Goal: Task Accomplishment & Management: Manage account settings

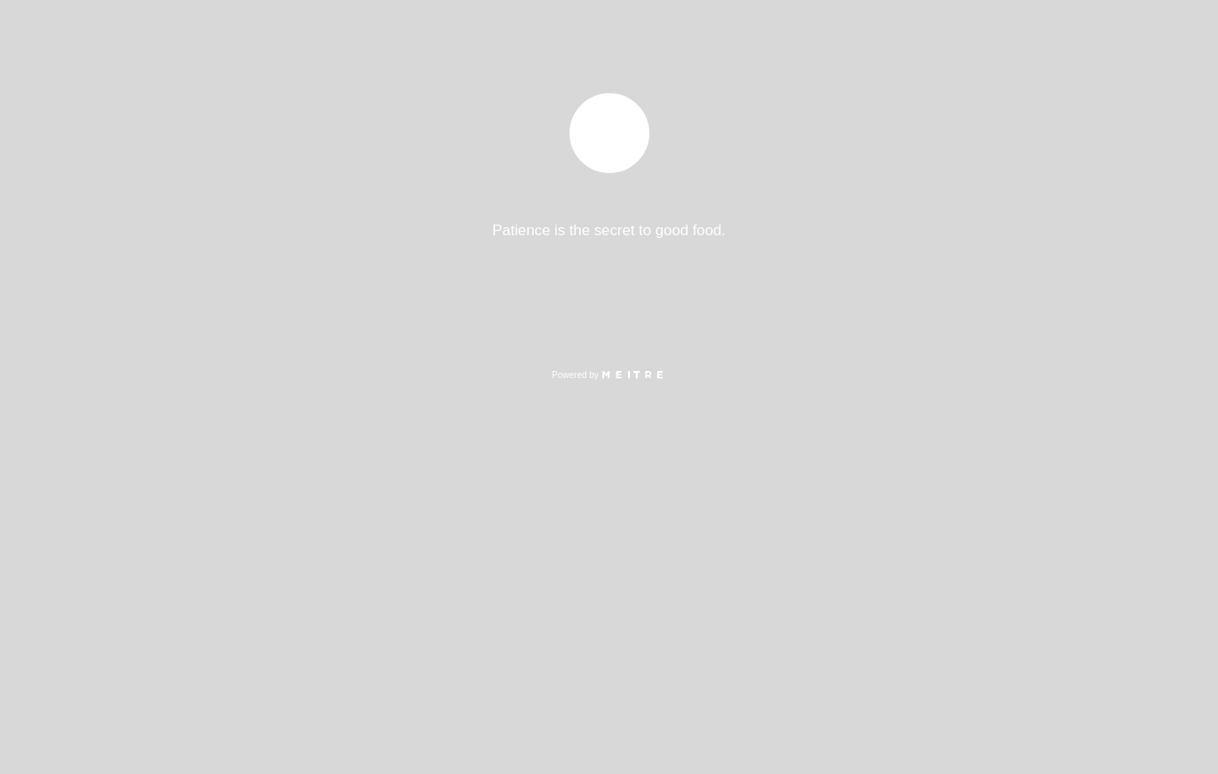
select select "es"
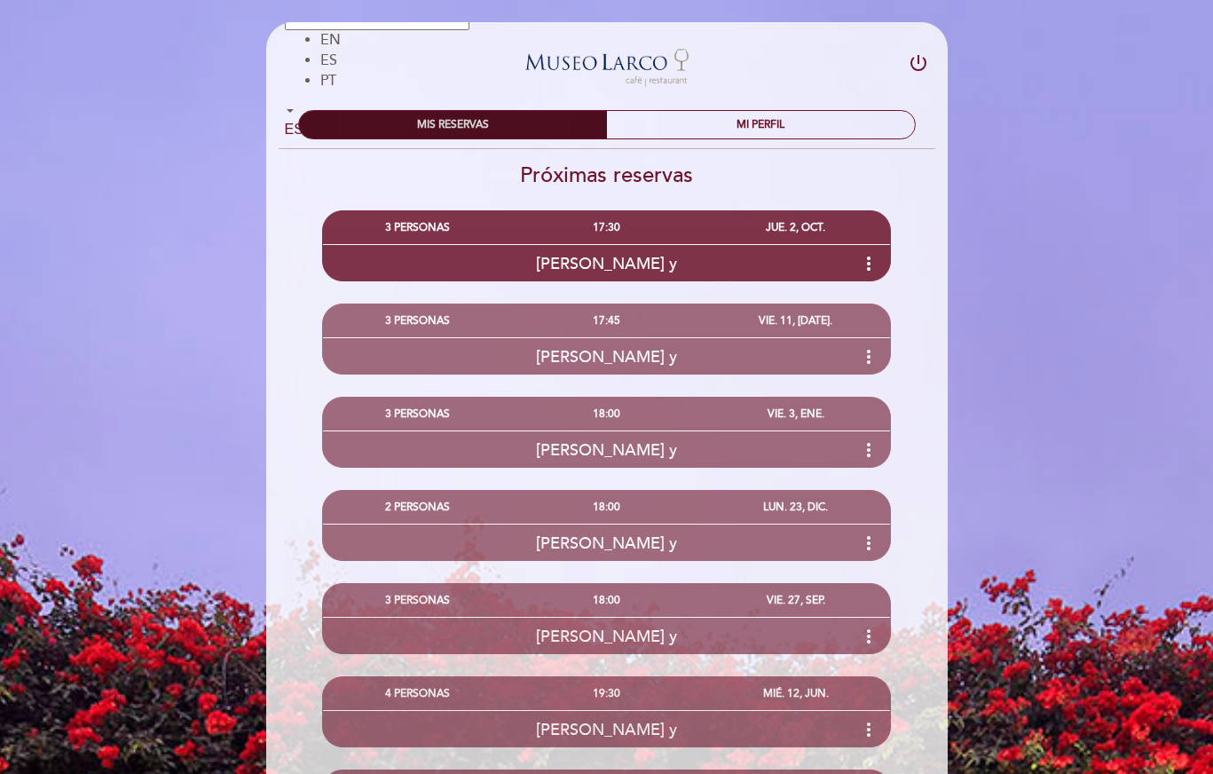
click at [499, 118] on div "MIS RESERVAS" at bounding box center [453, 125] width 308 height 28
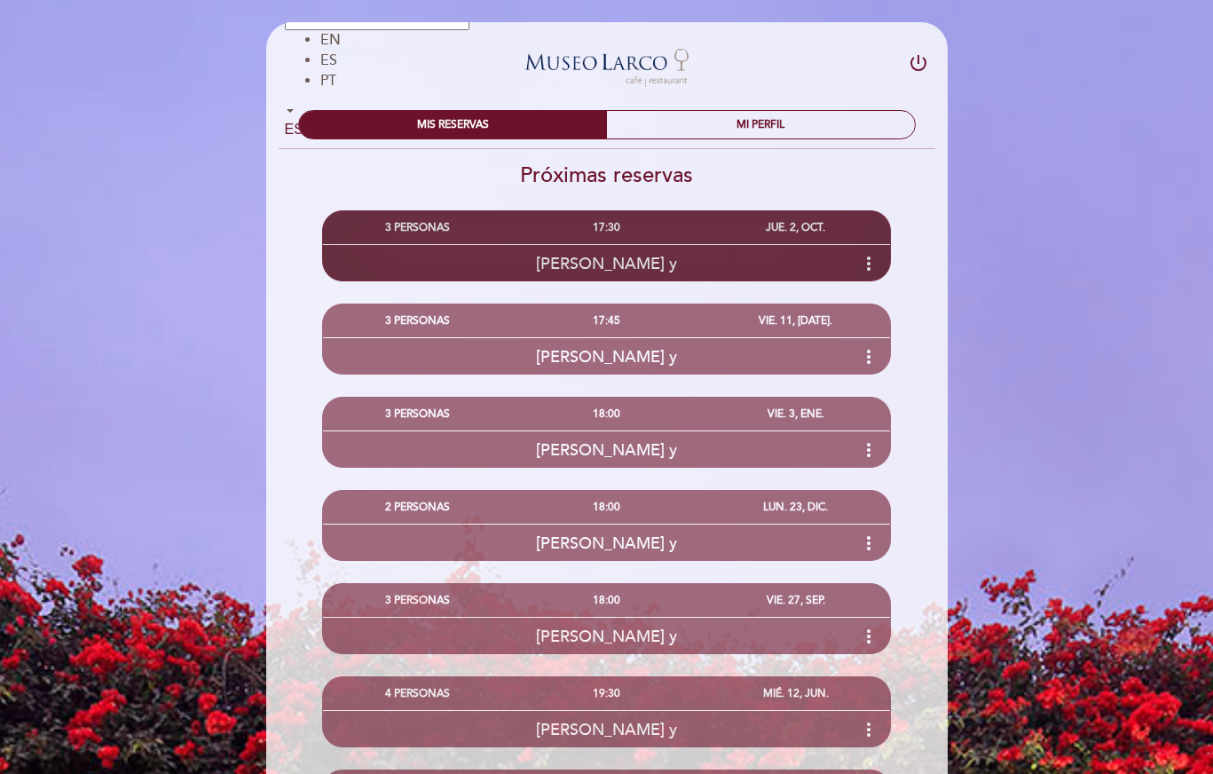
click at [870, 263] on icon "more_vert" at bounding box center [868, 263] width 21 height 21
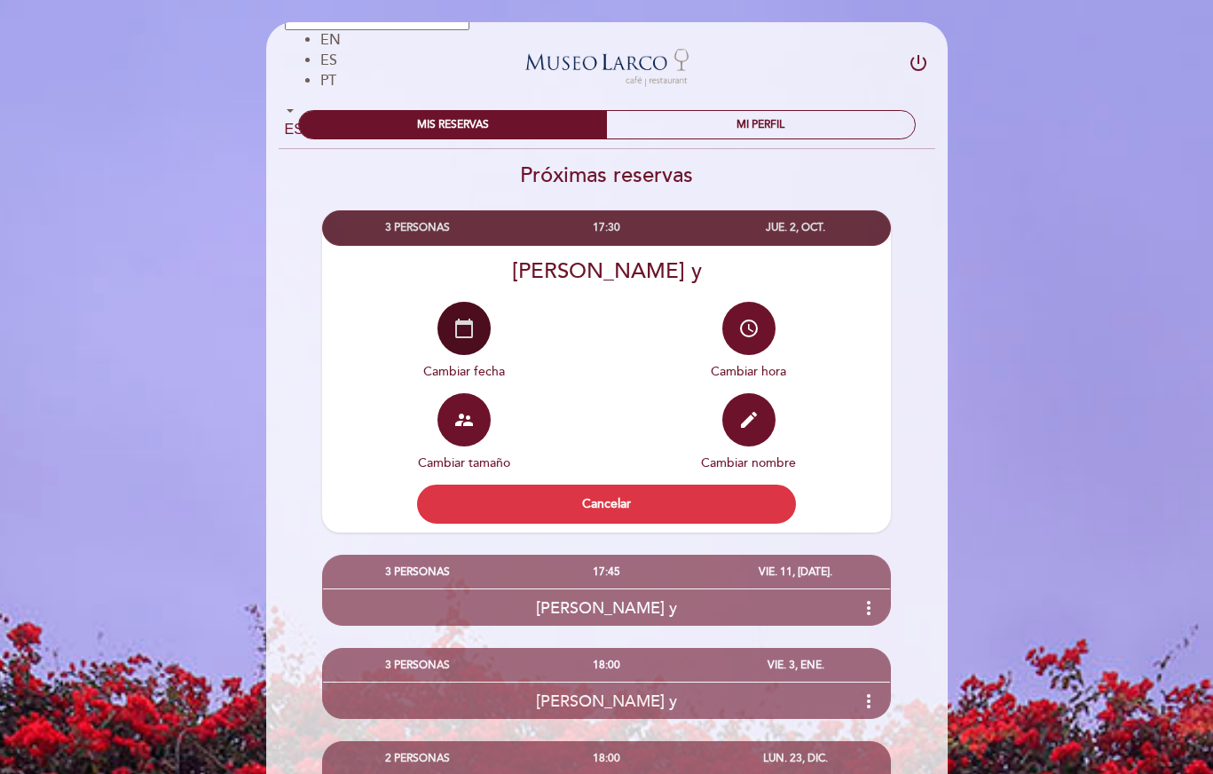
click at [465, 319] on icon "calendar_today" at bounding box center [463, 328] width 21 height 21
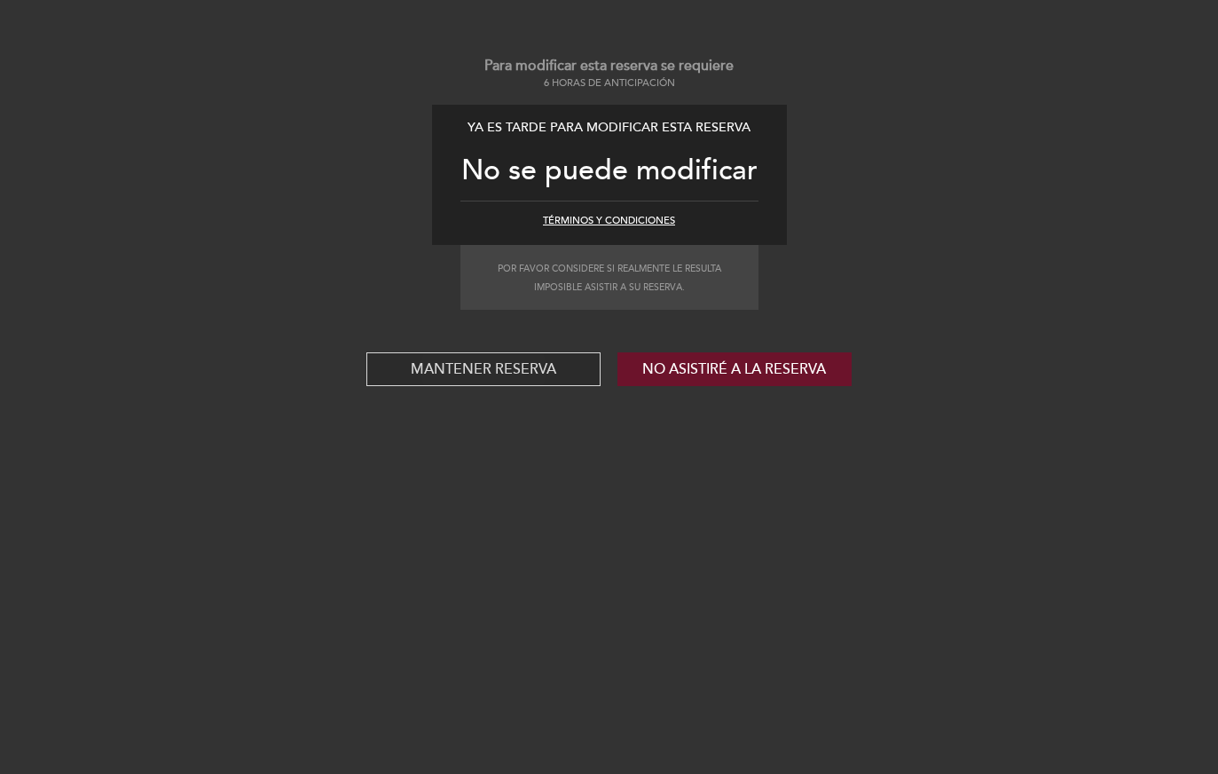
click at [445, 364] on button "Mantener reserva" at bounding box center [483, 369] width 234 height 34
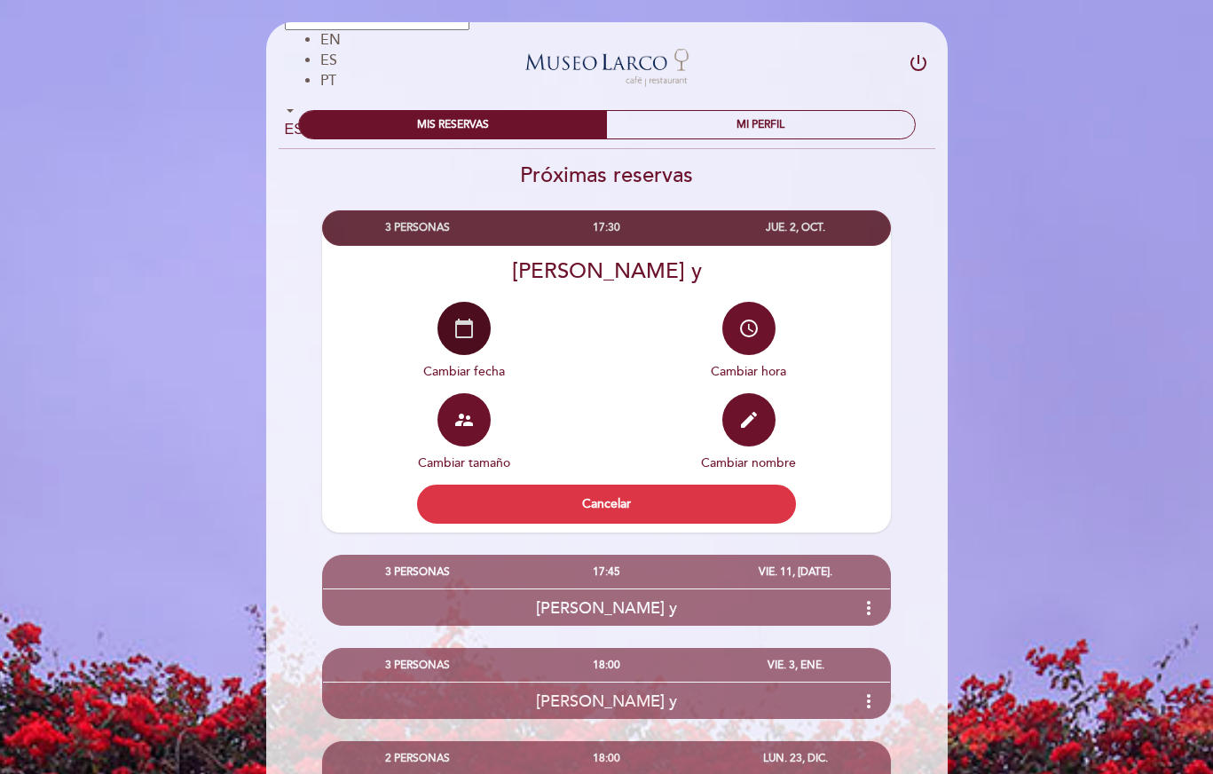
click at [462, 348] on button "calendar_today" at bounding box center [463, 328] width 53 height 53
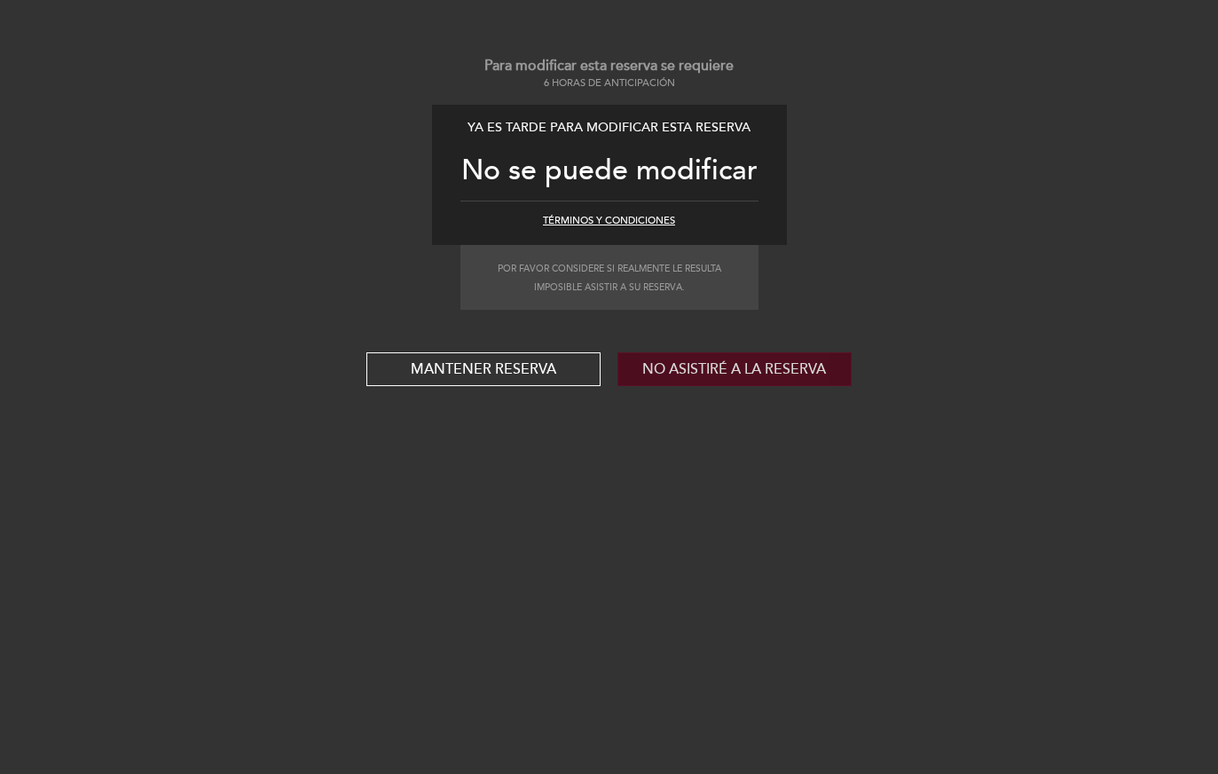
click at [748, 355] on button "No asistiré a la reserva" at bounding box center [734, 369] width 234 height 34
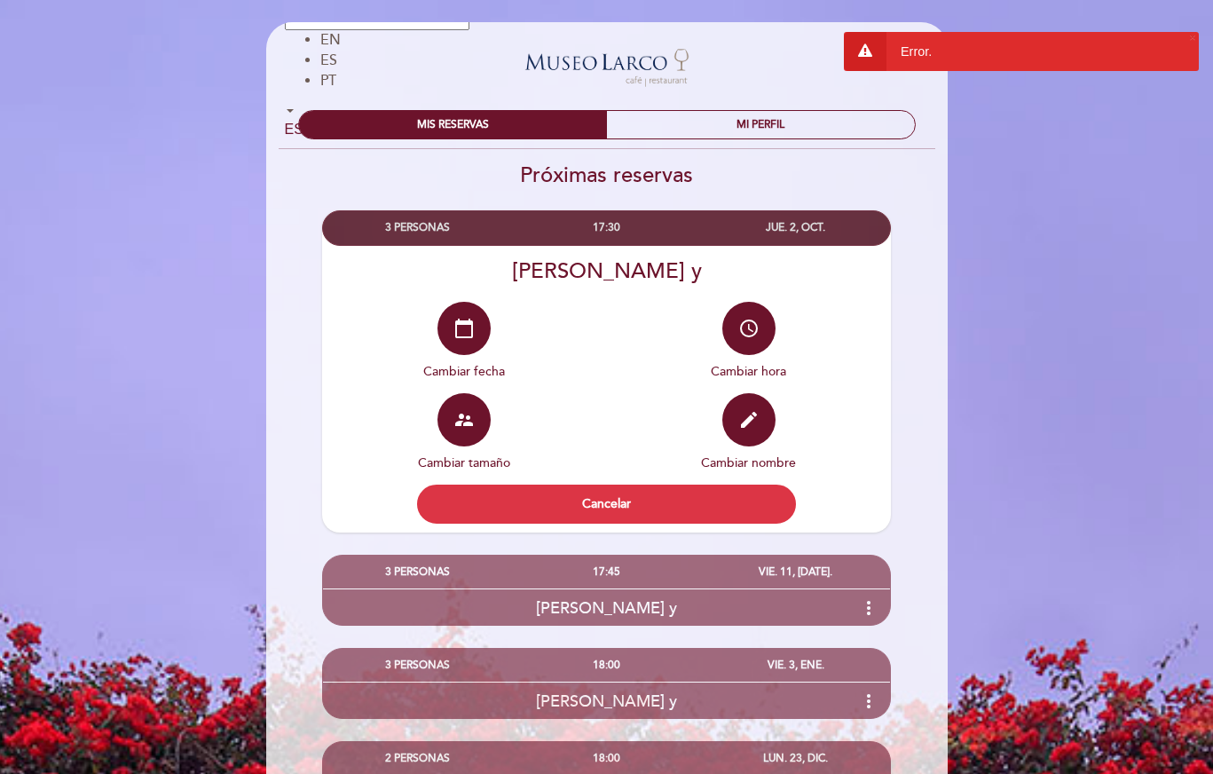
click at [990, 43] on div "Error." at bounding box center [1021, 51] width 355 height 39
click at [793, 224] on div "JUE. 2, OCT." at bounding box center [795, 227] width 189 height 33
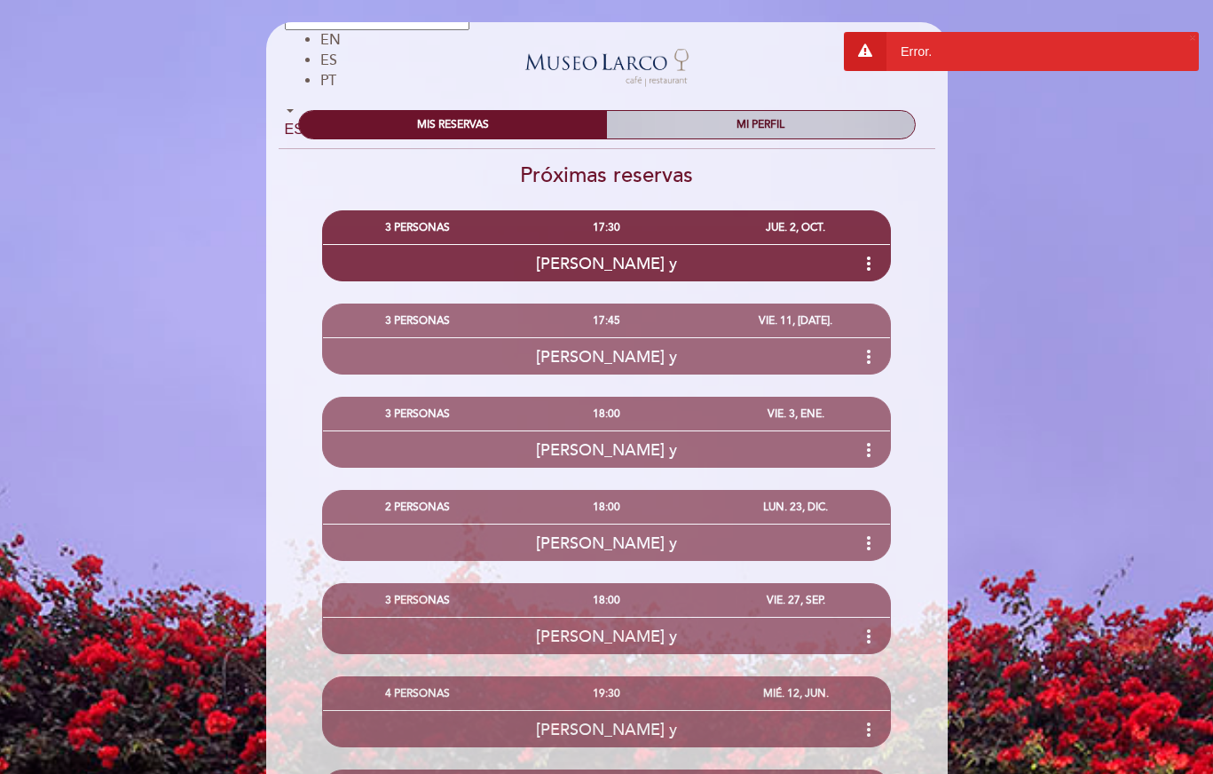
click at [682, 135] on div "MI PERFIL" at bounding box center [761, 125] width 308 height 28
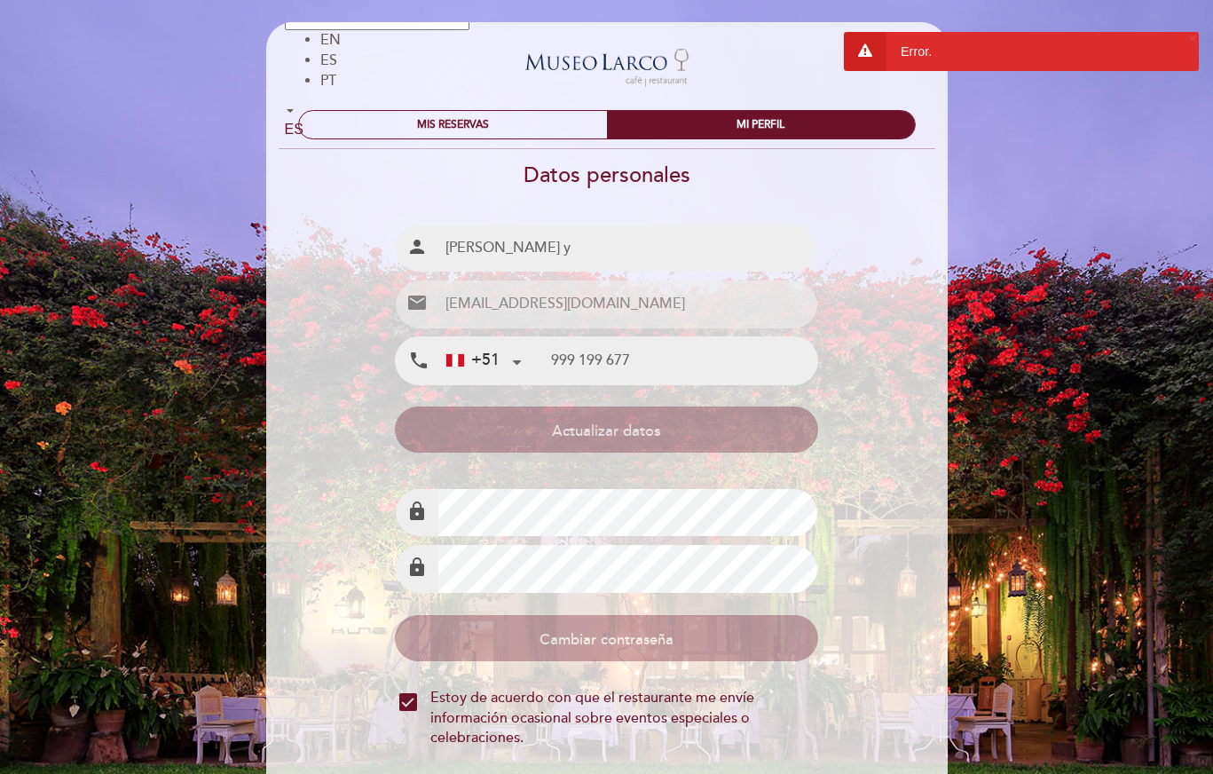
click at [499, 260] on input "[PERSON_NAME] y" at bounding box center [627, 247] width 379 height 47
drag, startPoint x: 484, startPoint y: 251, endPoint x: 526, endPoint y: 248, distance: 42.7
click at [526, 248] on input "[PERSON_NAME] y" at bounding box center [627, 247] width 379 height 47
click at [511, 253] on input "[PERSON_NAME] y" at bounding box center [627, 247] width 379 height 47
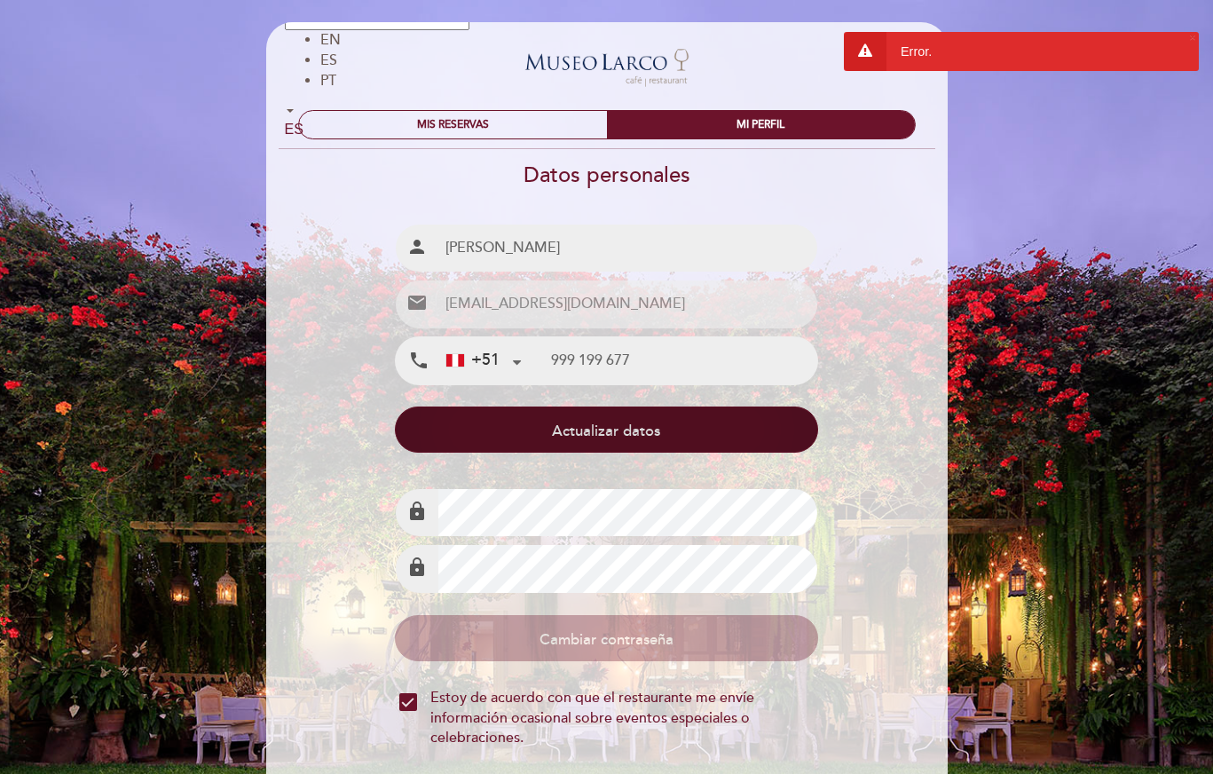
type input "[PERSON_NAME]"
click at [670, 423] on button "Actualizar datos" at bounding box center [606, 429] width 423 height 46
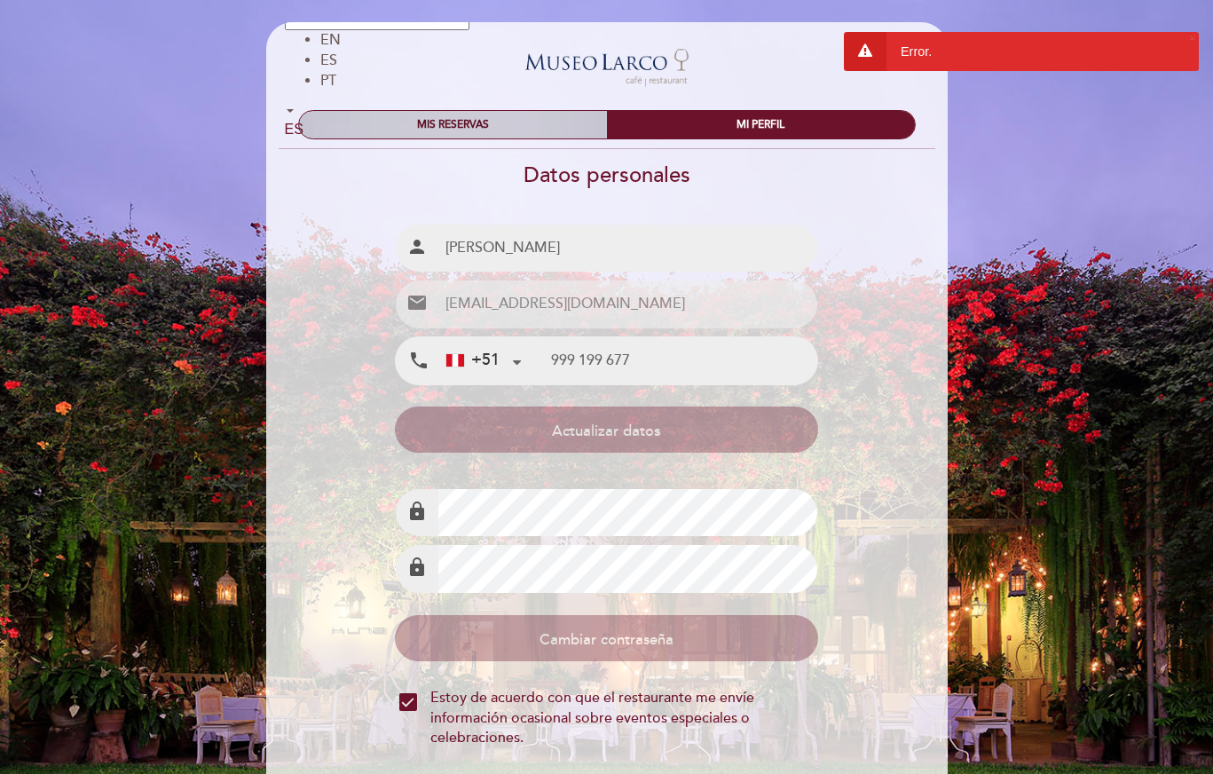
click at [347, 113] on div "MIS RESERVAS" at bounding box center [453, 125] width 308 height 28
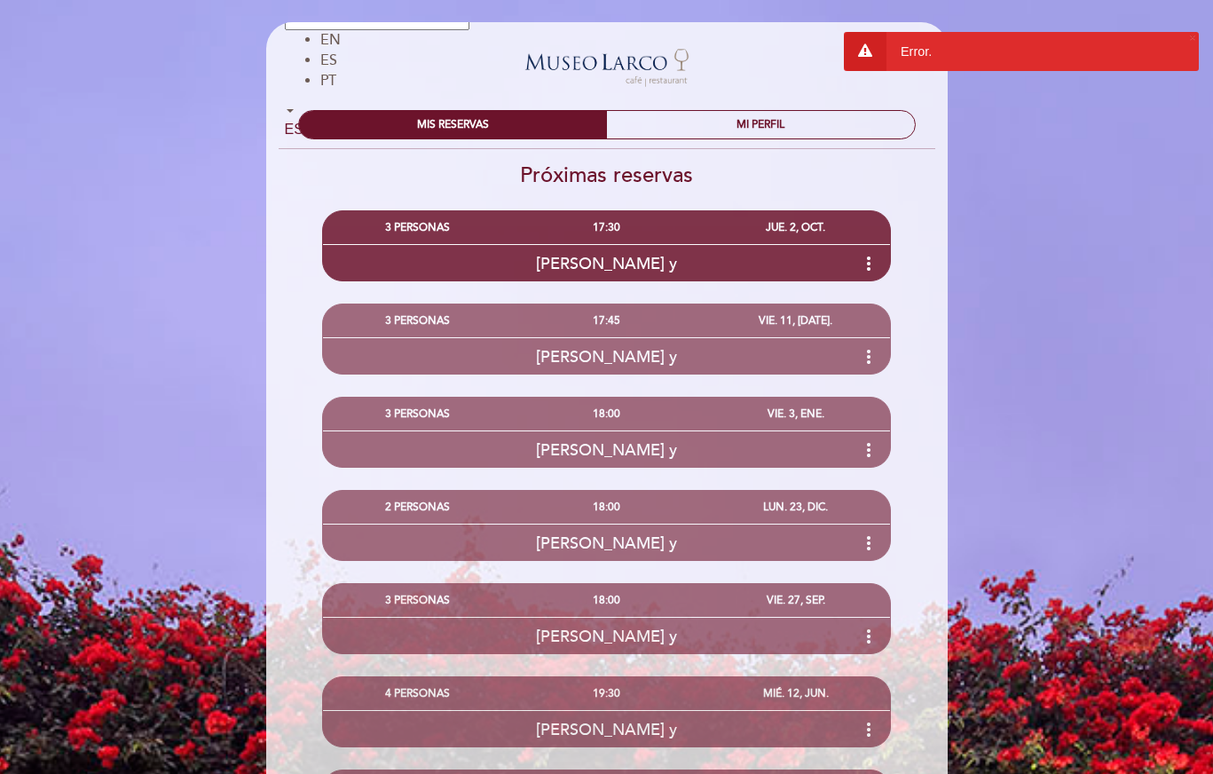
click at [610, 57] on link "Museo [GEOGRAPHIC_DATA] - Restaurant" at bounding box center [607, 66] width 222 height 49
